Goal: Find specific page/section: Find specific page/section

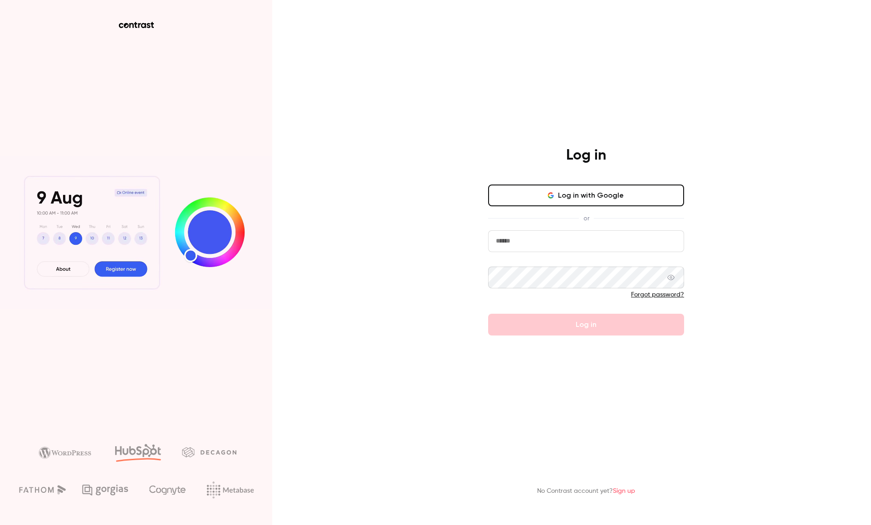
click at [548, 197] on icon "button" at bounding box center [550, 195] width 7 height 7
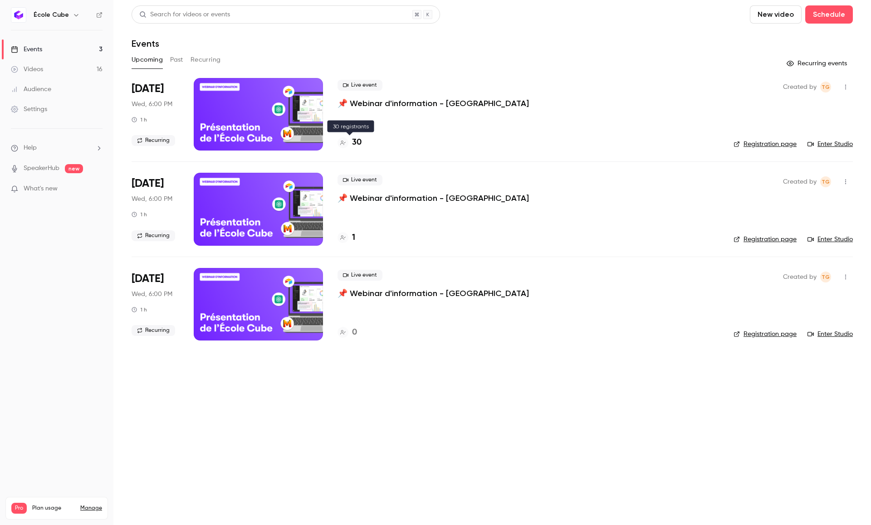
click at [350, 143] on div "30" at bounding box center [349, 142] width 24 height 12
